Goal: Task Accomplishment & Management: Use online tool/utility

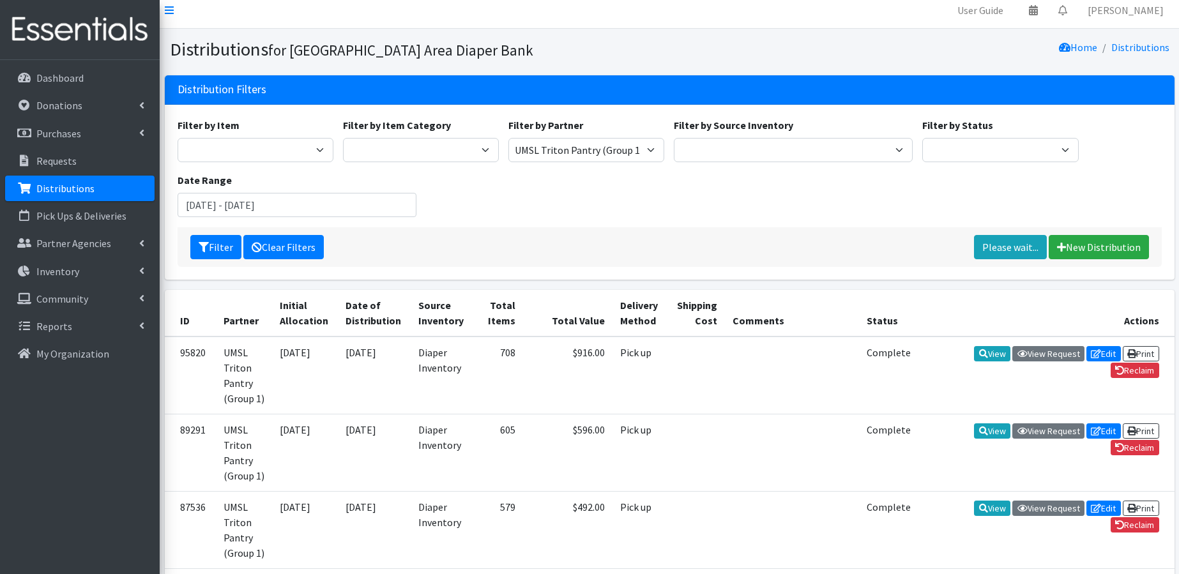
scroll to position [24, 0]
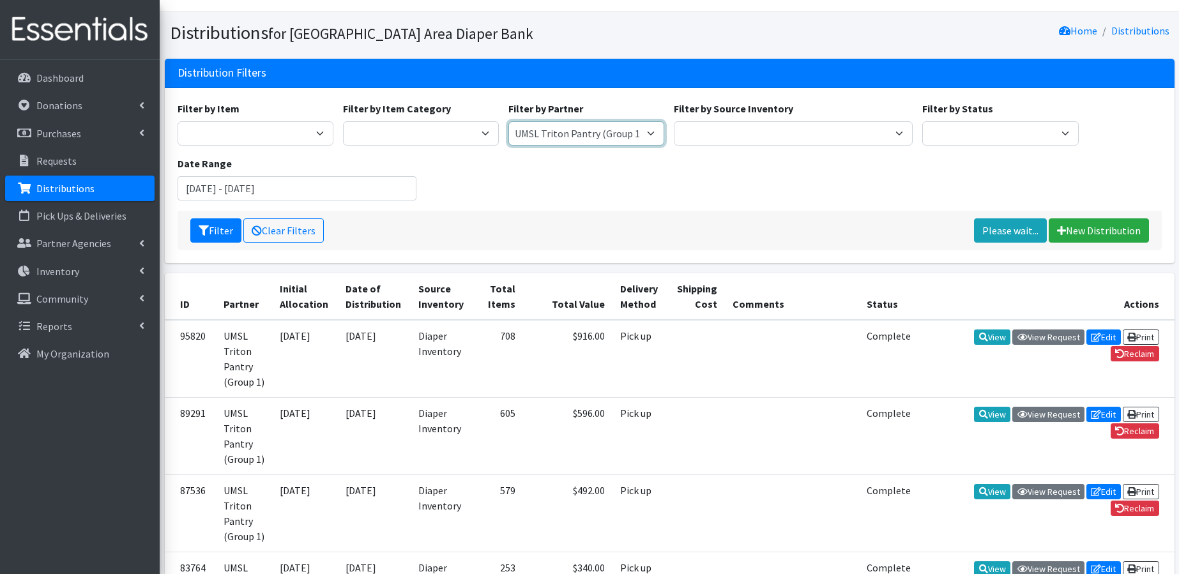
click at [585, 132] on select "Affinia Healthcare (Group 2) Annie Malone (Group 1) Assistance League of St. Lo…" at bounding box center [587, 133] width 156 height 24
select select "3635"
click at [219, 233] on button "Filter" at bounding box center [215, 230] width 51 height 24
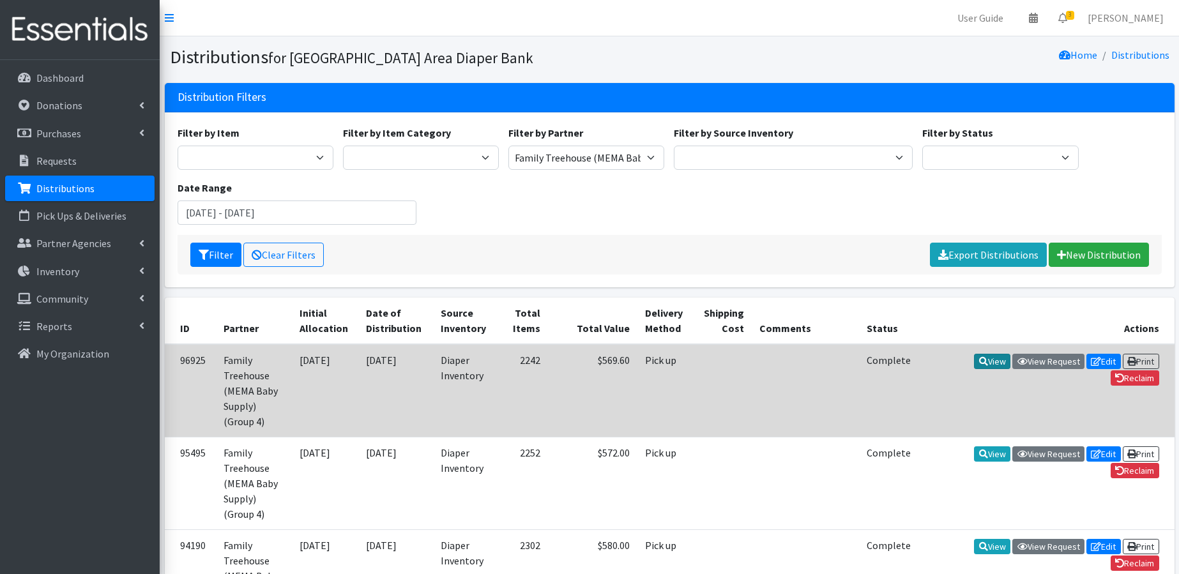
click at [984, 358] on link "View" at bounding box center [992, 361] width 36 height 15
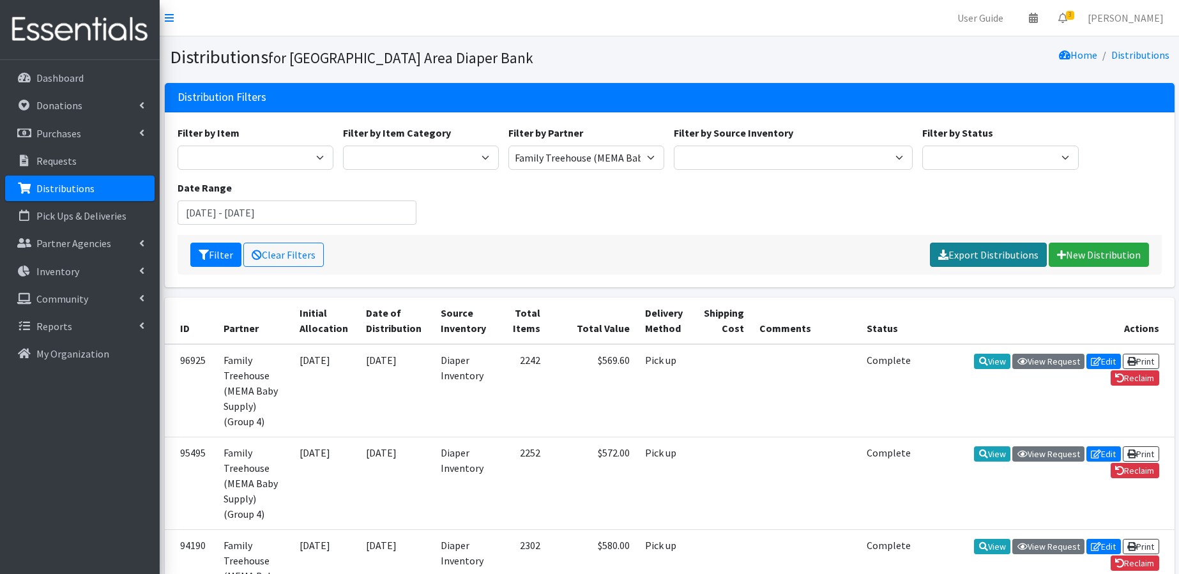
click at [977, 256] on link "Export Distributions" at bounding box center [988, 255] width 117 height 24
click at [1144, 178] on div "Filter by Item Adult Briefs (Large/X-Large) Adult Briefs (Medium/Large) Adult B…" at bounding box center [669, 180] width 994 height 110
click at [1075, 18] on span "3" at bounding box center [1070, 15] width 8 height 9
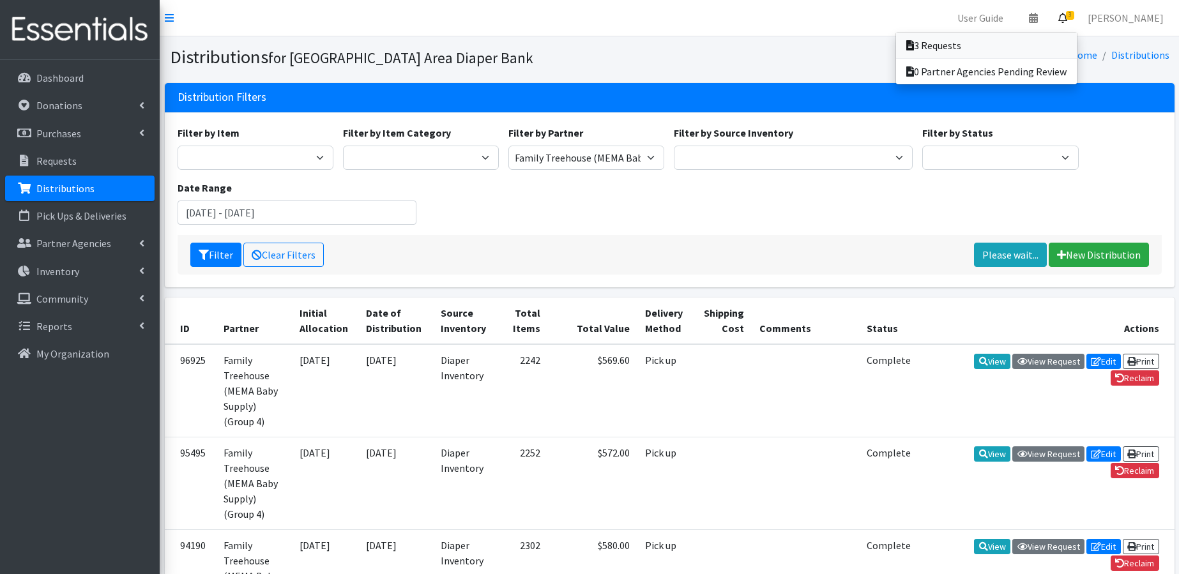
click at [993, 42] on link "3 Requests" at bounding box center [986, 46] width 181 height 26
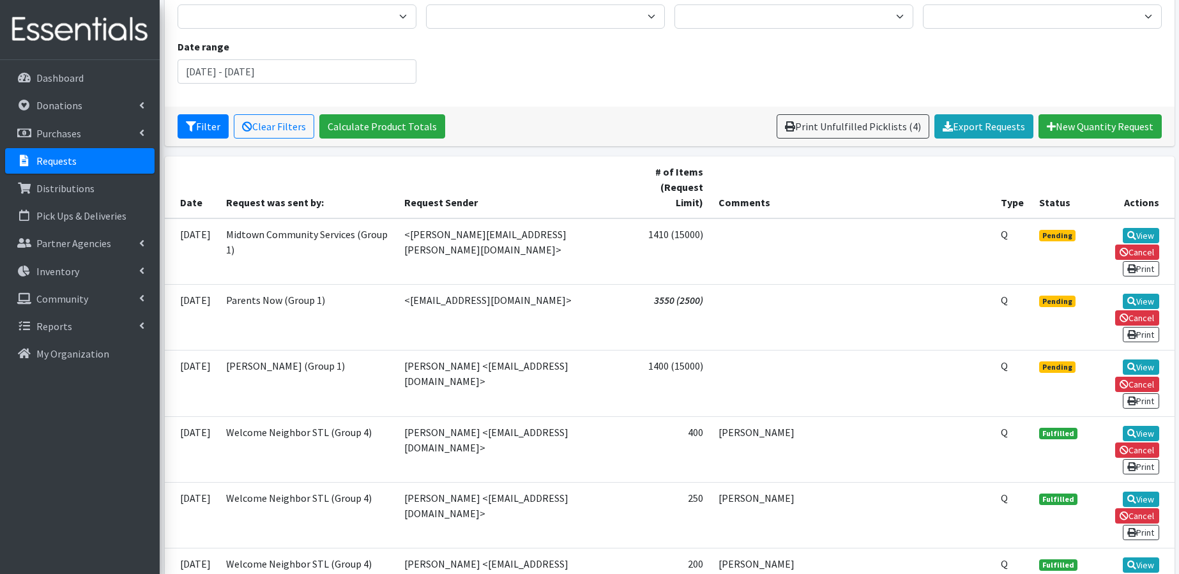
scroll to position [149, 0]
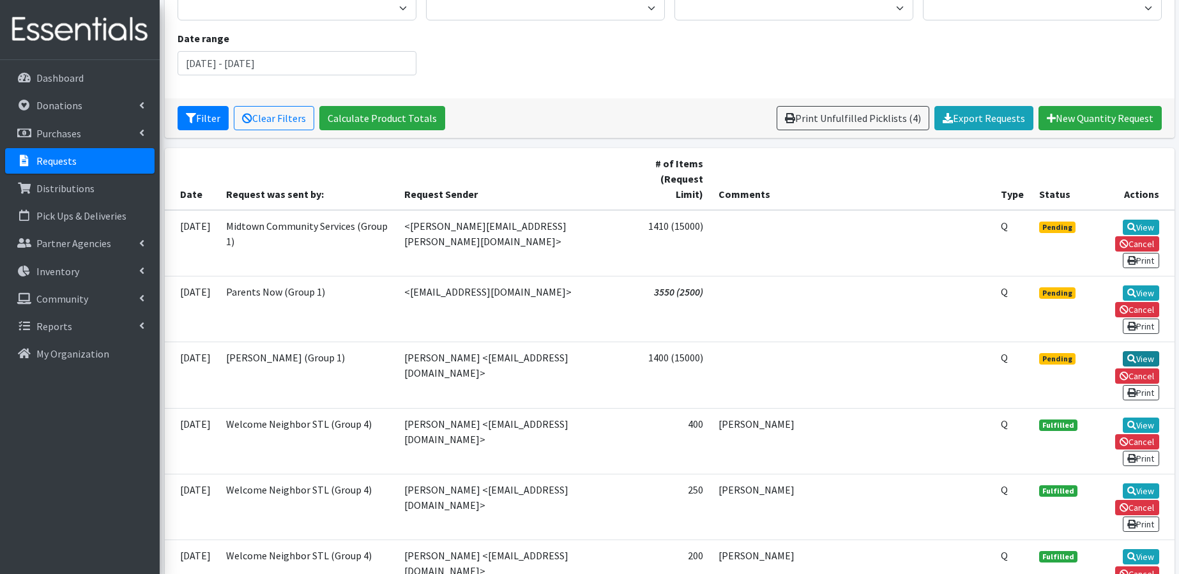
click at [1138, 351] on link "View" at bounding box center [1141, 358] width 36 height 15
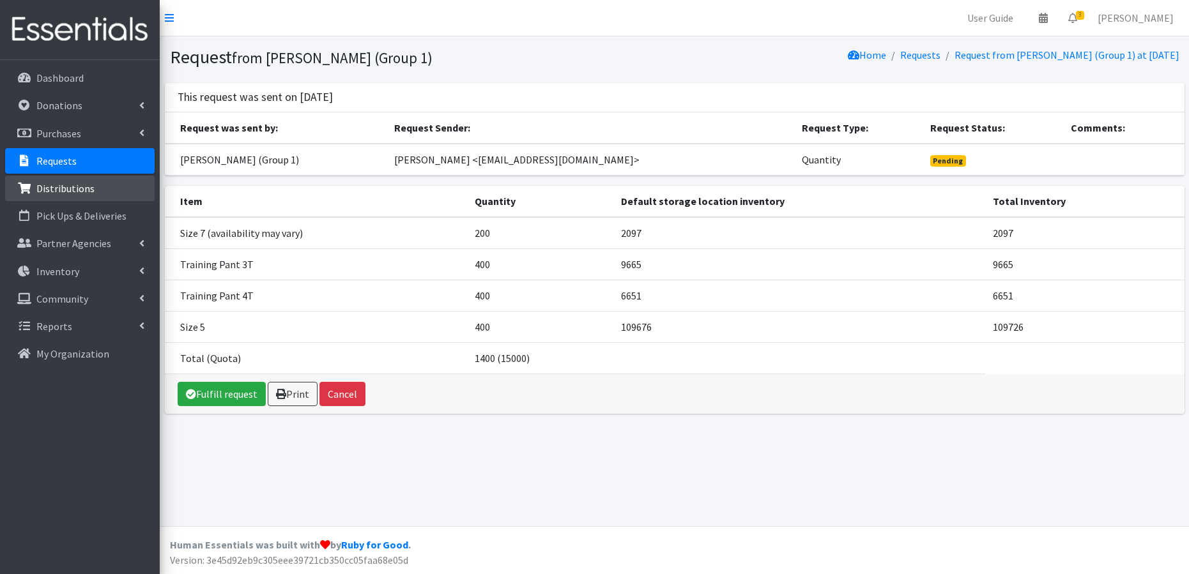
click at [110, 195] on link "Distributions" at bounding box center [79, 189] width 149 height 26
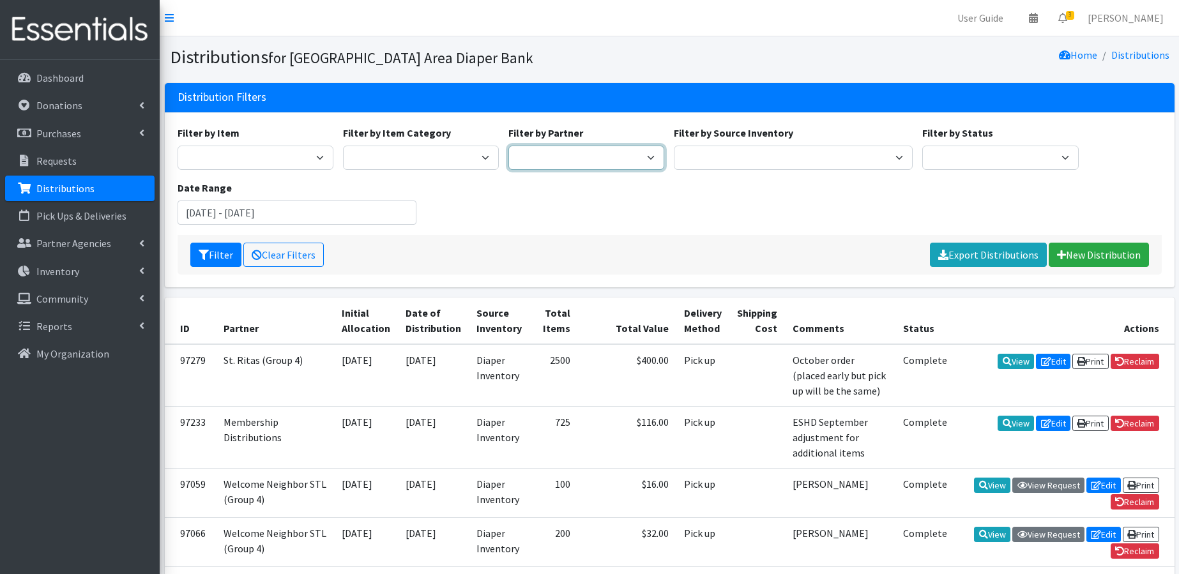
click at [620, 159] on select "Affinia Healthcare (Group 2) [PERSON_NAME] (Group 1) Assistance League of St. L…" at bounding box center [587, 158] width 156 height 24
select select "189"
click at [211, 255] on button "Filter" at bounding box center [215, 255] width 51 height 24
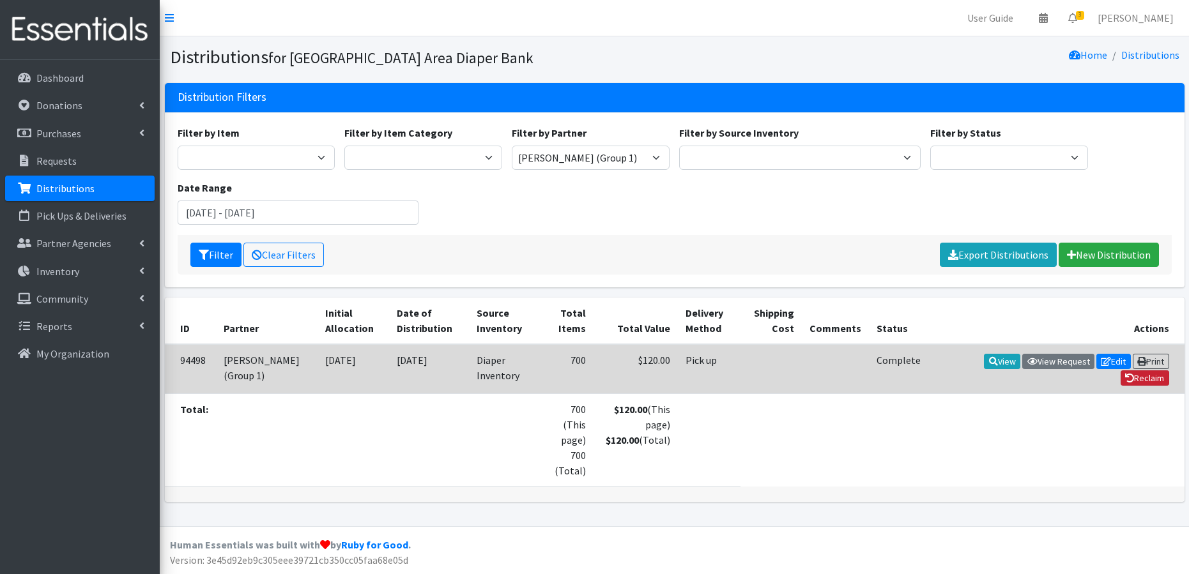
click at [1149, 378] on link "Reclaim" at bounding box center [1145, 378] width 49 height 15
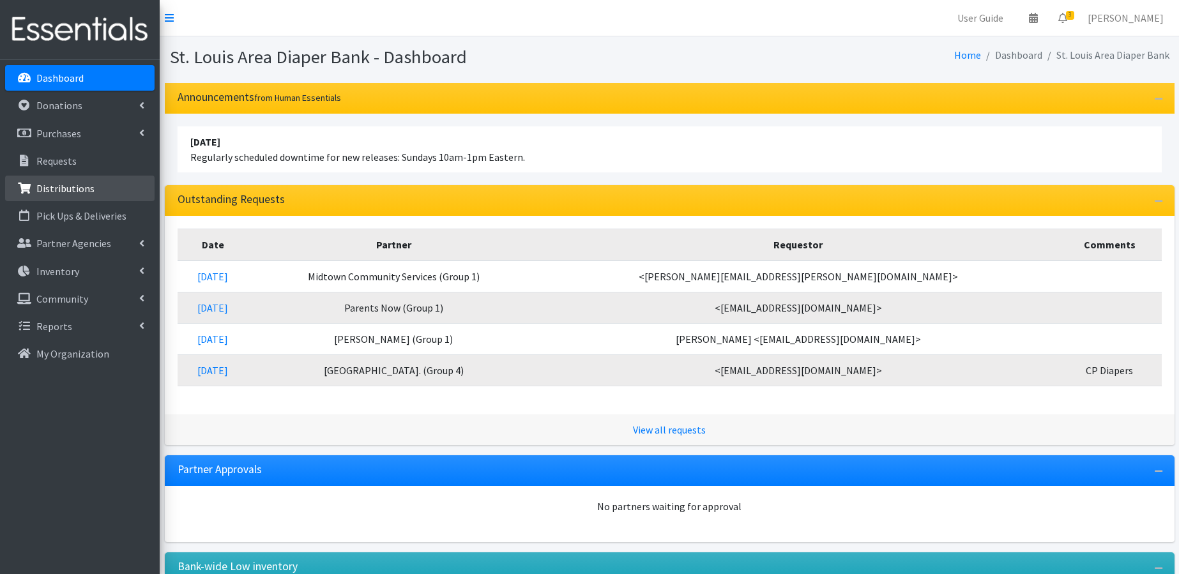
click at [80, 190] on p "Distributions" at bounding box center [65, 188] width 58 height 13
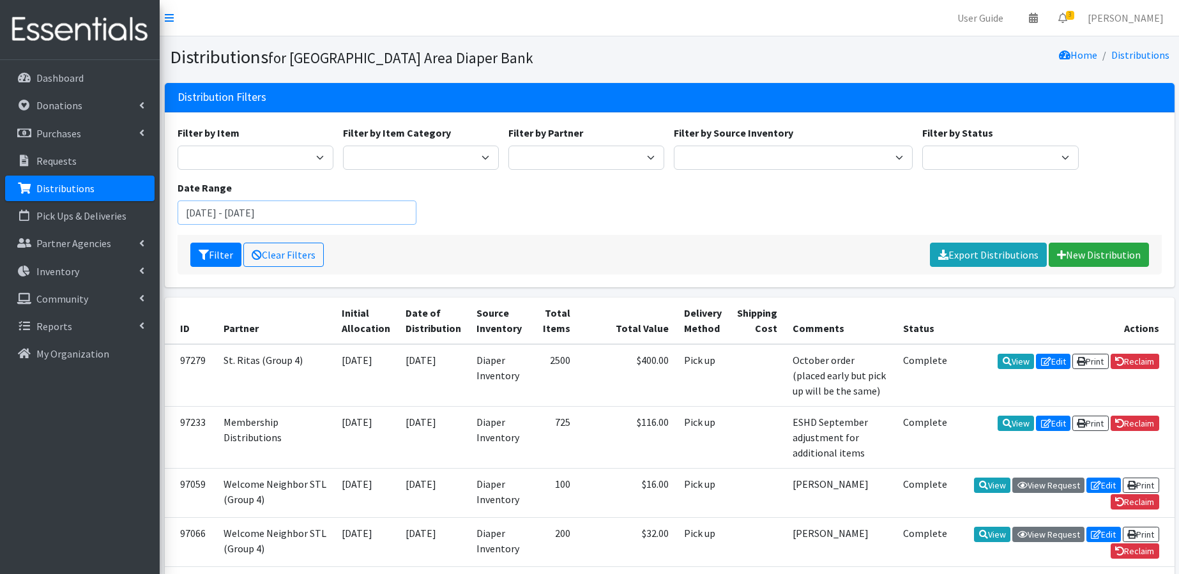
click at [259, 222] on input "[DATE] - [DATE]" at bounding box center [297, 213] width 239 height 24
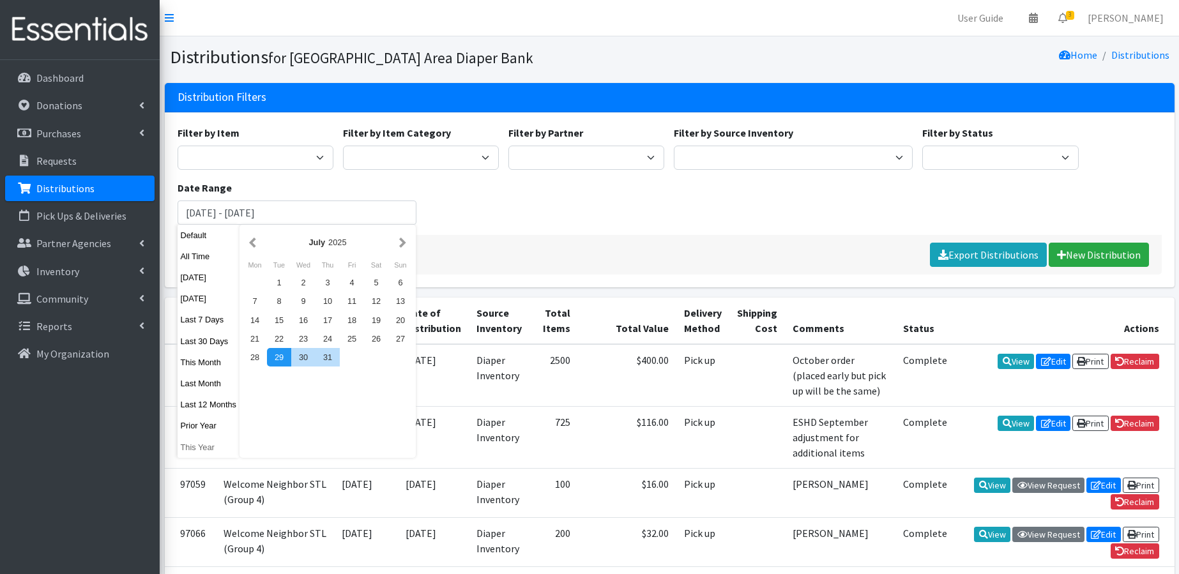
click at [200, 447] on button "This Year" at bounding box center [209, 447] width 63 height 19
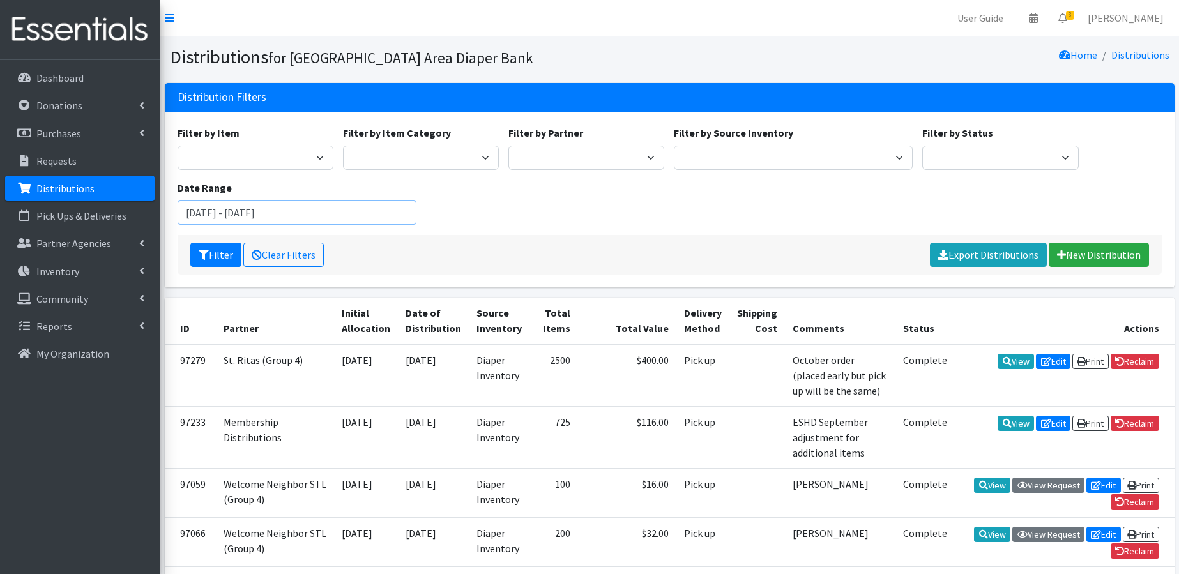
click at [317, 209] on input "January 1, 2025 - December 31, 2025" at bounding box center [297, 213] width 239 height 24
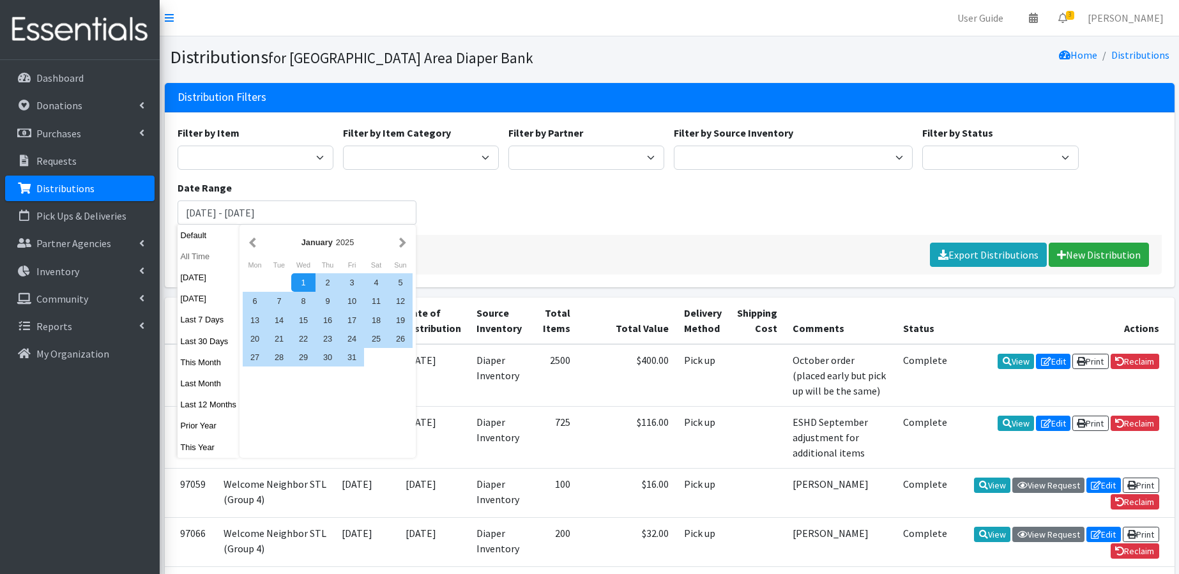
click at [201, 257] on button "All Time" at bounding box center [209, 256] width 63 height 19
type input "September 29, 1925 - September 29, 2026"
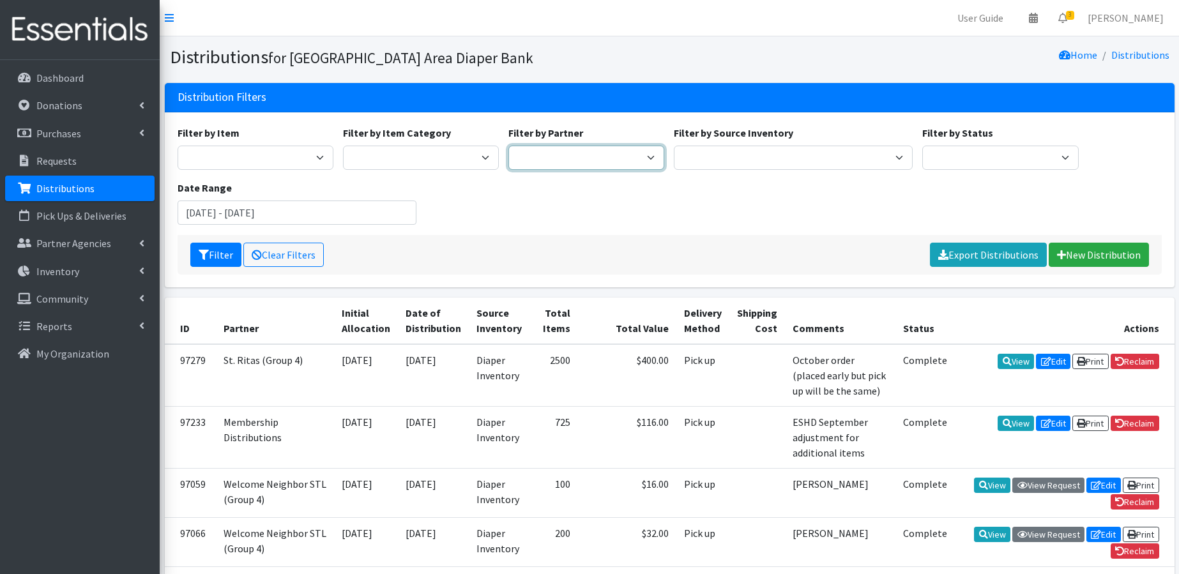
click at [606, 154] on select "Affinia Healthcare (Group 2) Annie Malone (Group 1) Assistance League of St. Lo…" at bounding box center [587, 158] width 156 height 24
select select "3635"
click at [226, 257] on button "Filter" at bounding box center [215, 255] width 51 height 24
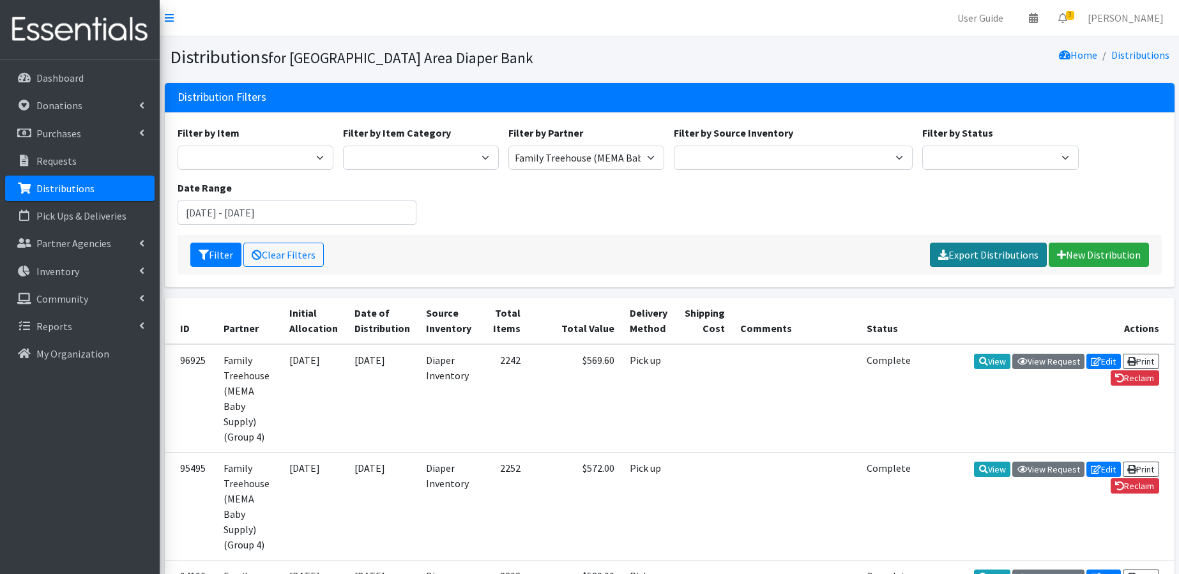
click at [999, 256] on link "Export Distributions" at bounding box center [988, 255] width 117 height 24
